Goal: Task Accomplishment & Management: Manage account settings

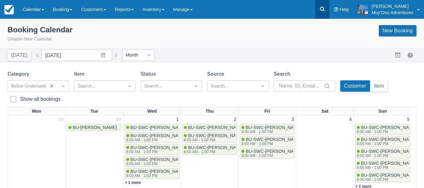
click at [321, 10] on icon at bounding box center [322, 9] width 5 height 5
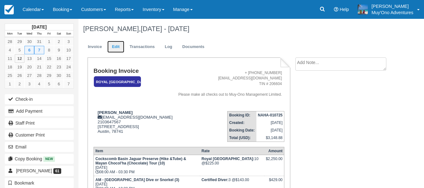
click at [114, 46] on link "Edit" at bounding box center [115, 47] width 17 height 12
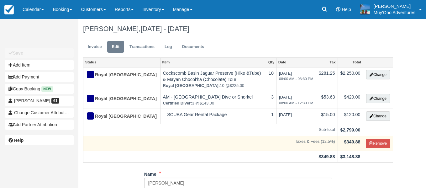
click at [228, 147] on td "Taxes & Fees (12.5%)" at bounding box center [210, 143] width 255 height 15
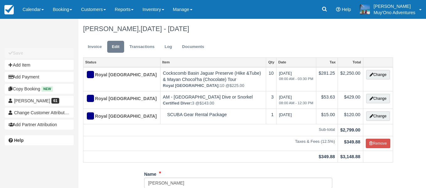
click at [371, 40] on ul "Invoice Edit Transactions Log Documents" at bounding box center [238, 48] width 310 height 19
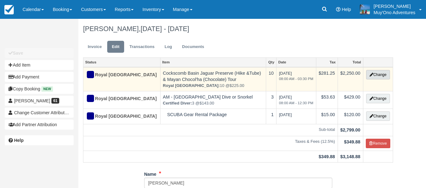
click at [378, 77] on button "Change" at bounding box center [378, 74] width 24 height 9
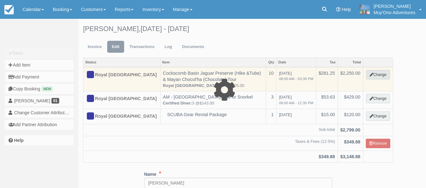
select select "15"
type input "2250.00"
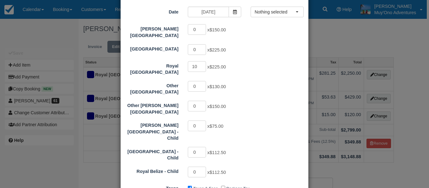
scroll to position [73, 0]
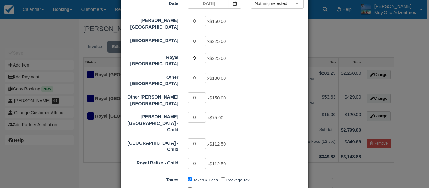
type input "9"
click at [201, 57] on input "9" at bounding box center [197, 58] width 18 height 11
click at [257, 58] on div "9 x $225.00" at bounding box center [237, 59] width 109 height 12
type input "2025.00"
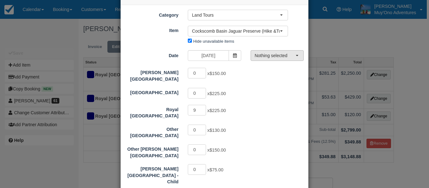
click at [271, 55] on span "Nothing selected" at bounding box center [274, 55] width 41 height 6
click at [296, 56] on span "button" at bounding box center [297, 55] width 3 height 1
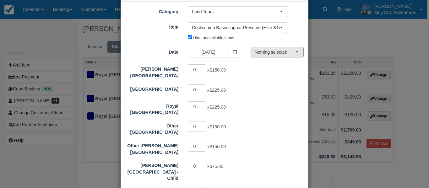
scroll to position [12, 0]
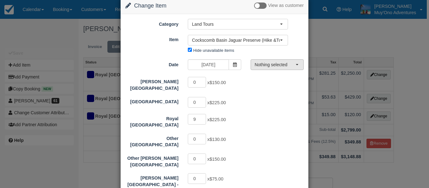
click at [271, 66] on span "Nothing selected" at bounding box center [274, 64] width 41 height 6
click at [271, 114] on div "9 x $225.00" at bounding box center [237, 120] width 109 height 12
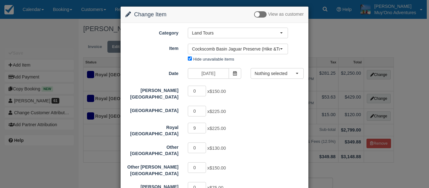
scroll to position [0, 0]
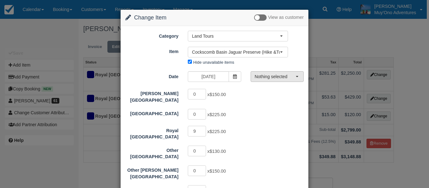
click at [280, 75] on span "Nothing selected" at bounding box center [274, 76] width 41 height 6
click at [229, 75] on span at bounding box center [234, 76] width 13 height 11
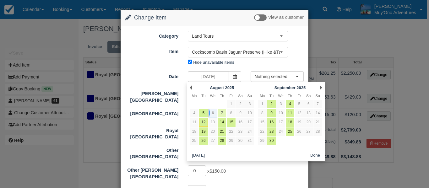
click at [220, 113] on link "7" at bounding box center [221, 113] width 8 height 8
type input "08/07/25"
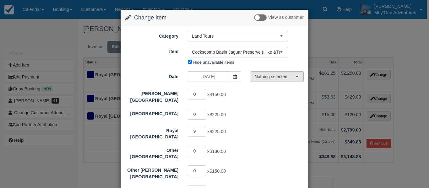
click at [278, 80] on button "Nothing selected" at bounding box center [276, 76] width 53 height 11
click at [275, 87] on span "08:00 AM - 03:30 PM" at bounding box center [275, 88] width 38 height 6
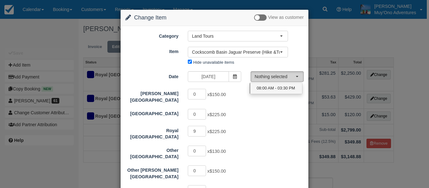
select select "0"
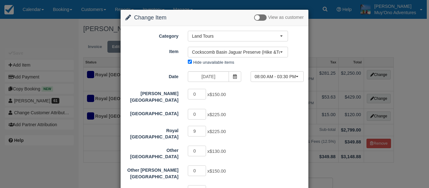
scroll to position [42, 0]
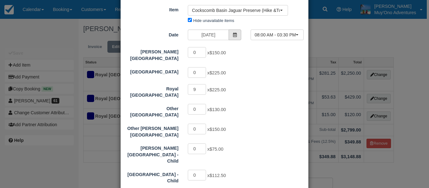
click at [234, 34] on icon at bounding box center [234, 35] width 4 height 4
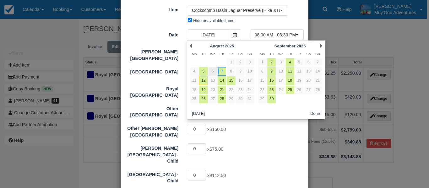
click at [211, 72] on link "6" at bounding box center [212, 71] width 8 height 8
type input "08/06/25"
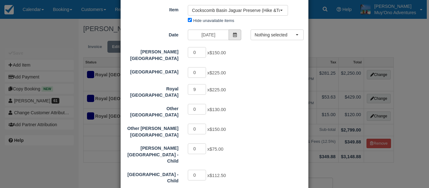
click at [237, 37] on span at bounding box center [234, 34] width 13 height 11
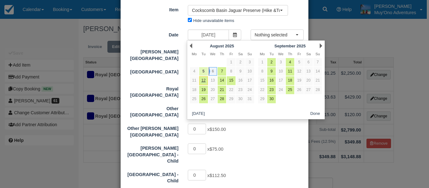
click at [203, 72] on link "5" at bounding box center [203, 71] width 8 height 8
type input "08/05/25"
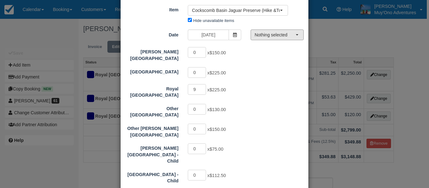
click at [270, 37] on span "Nothing selected" at bounding box center [274, 35] width 41 height 6
click at [266, 47] on span "08:00 AM - 03:30 PM" at bounding box center [275, 47] width 38 height 6
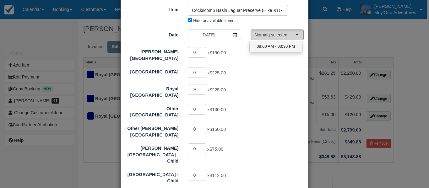
select select "0"
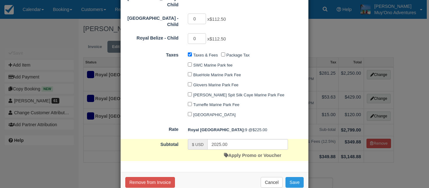
scroll to position [200, 0]
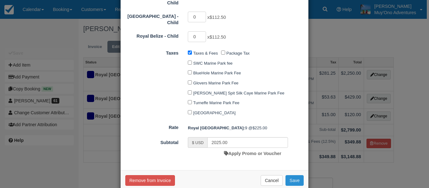
click at [293, 175] on button "Save" at bounding box center [294, 180] width 18 height 11
checkbox input "false"
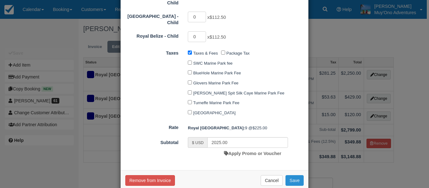
checkbox input "false"
